Goal: Task Accomplishment & Management: Use online tool/utility

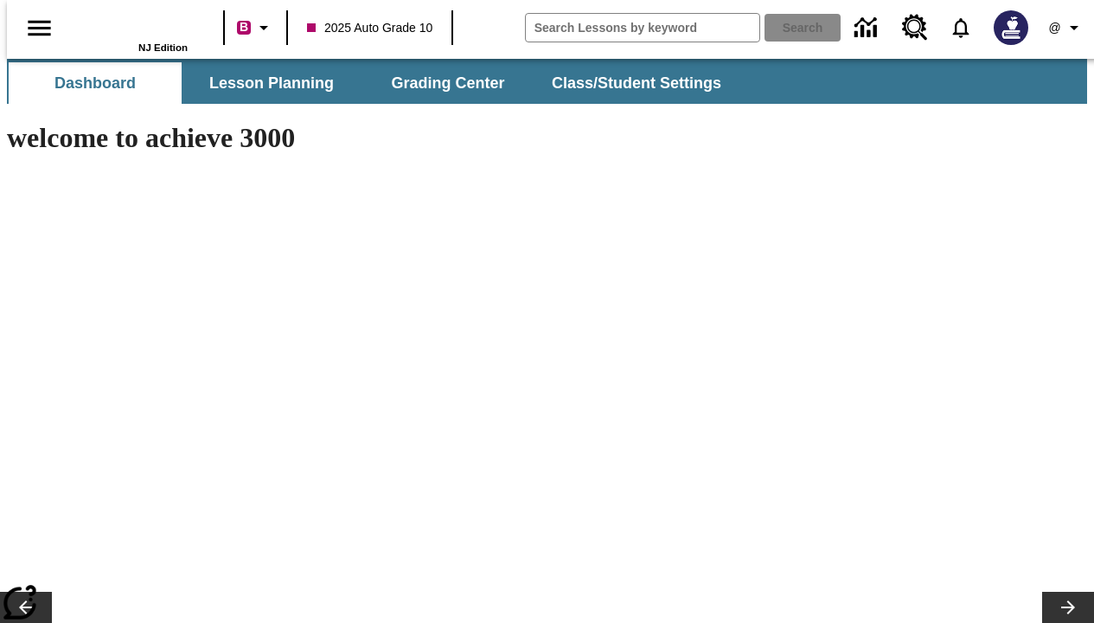
type input "-1"
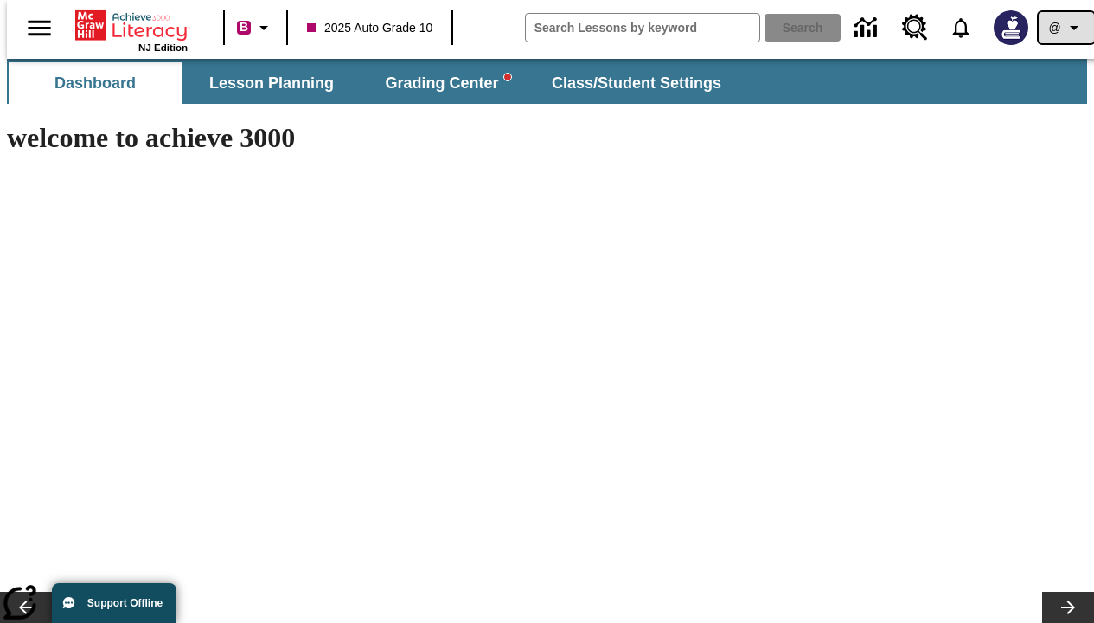
click at [1064, 28] on icon "Profile/Settings" at bounding box center [1074, 27] width 21 height 21
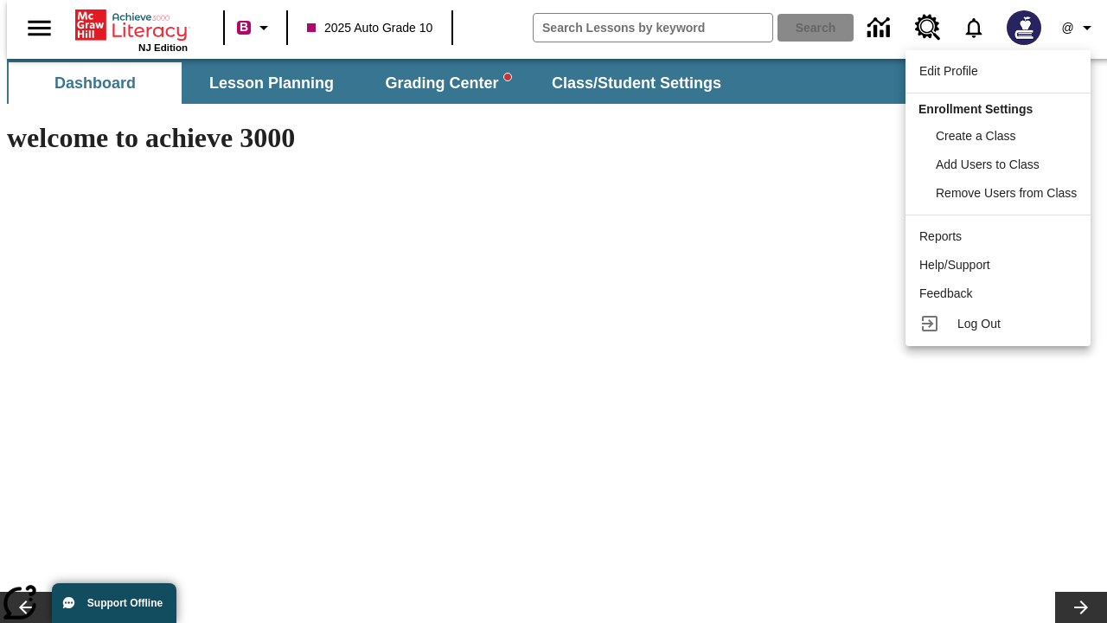
click at [999, 236] on div "Reports" at bounding box center [997, 236] width 157 height 18
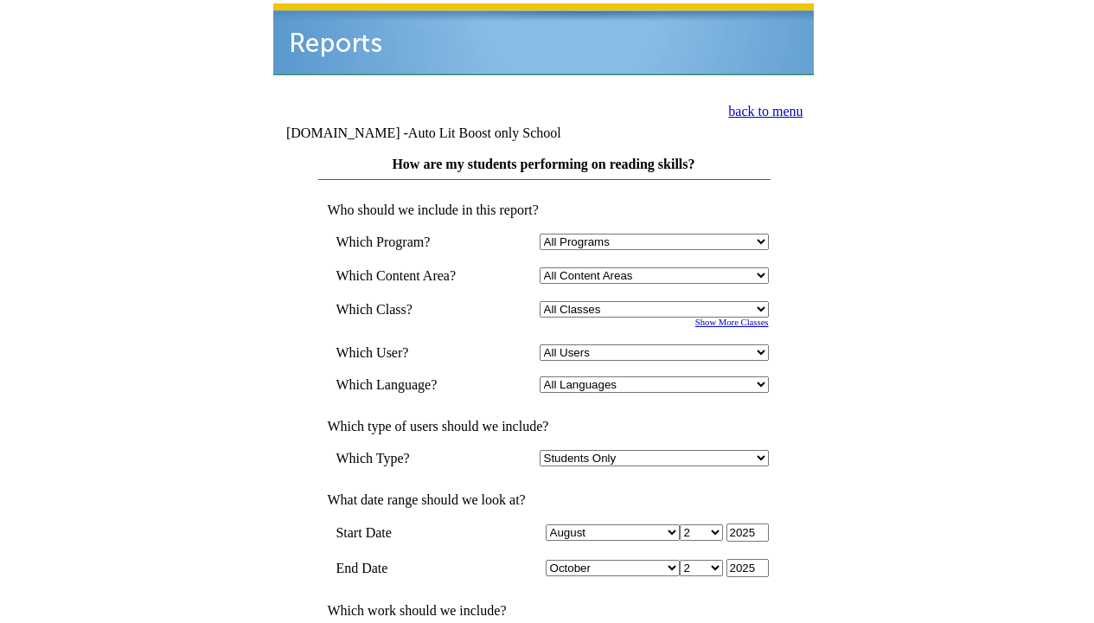
select select "4"
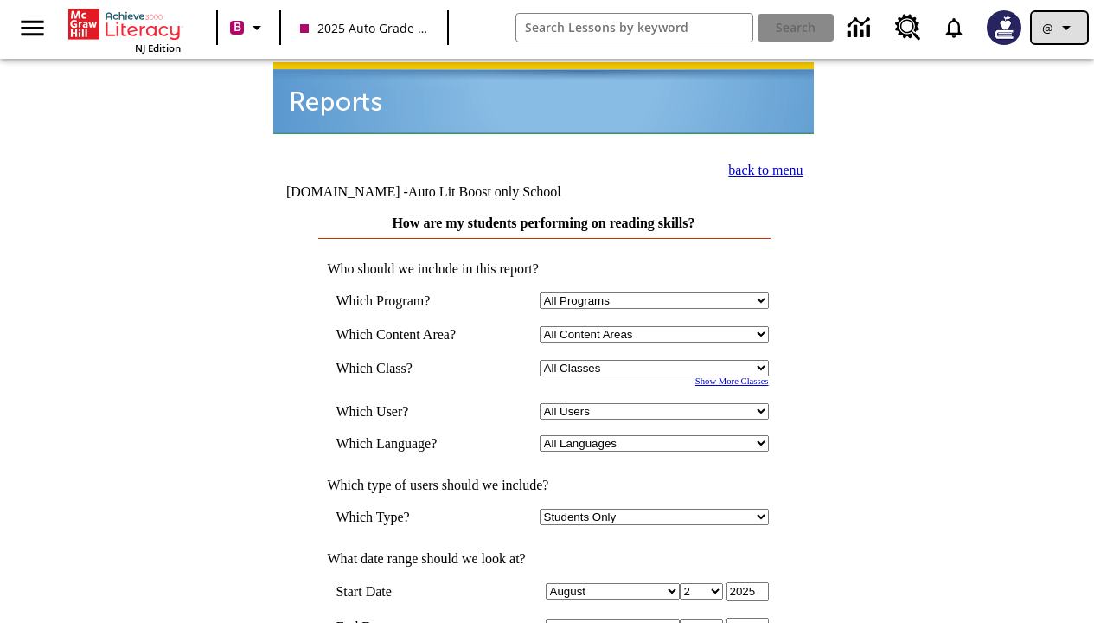
click at [1059, 28] on icon "Profile/Settings" at bounding box center [1066, 27] width 21 height 21
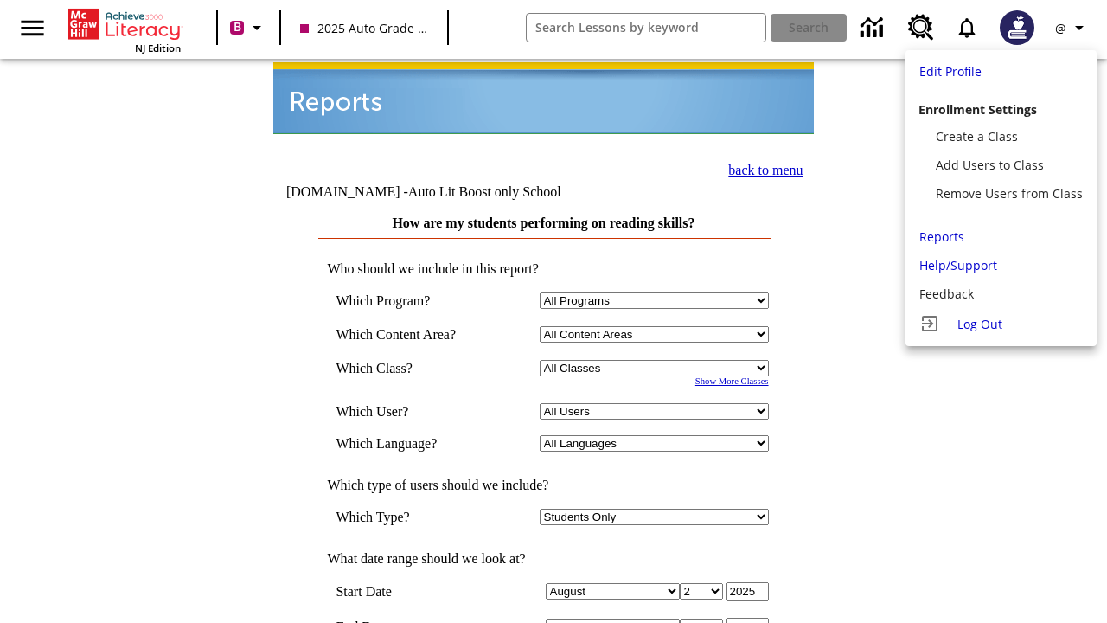
click at [999, 323] on span "Log Out" at bounding box center [979, 324] width 45 height 16
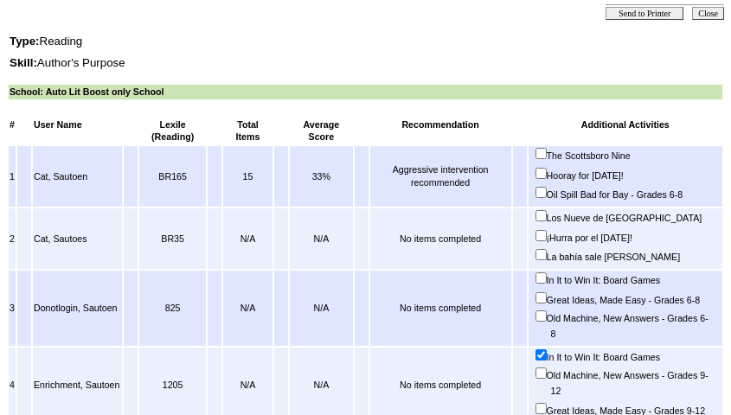
scroll to position [786, 0]
